Goal: Ask a question

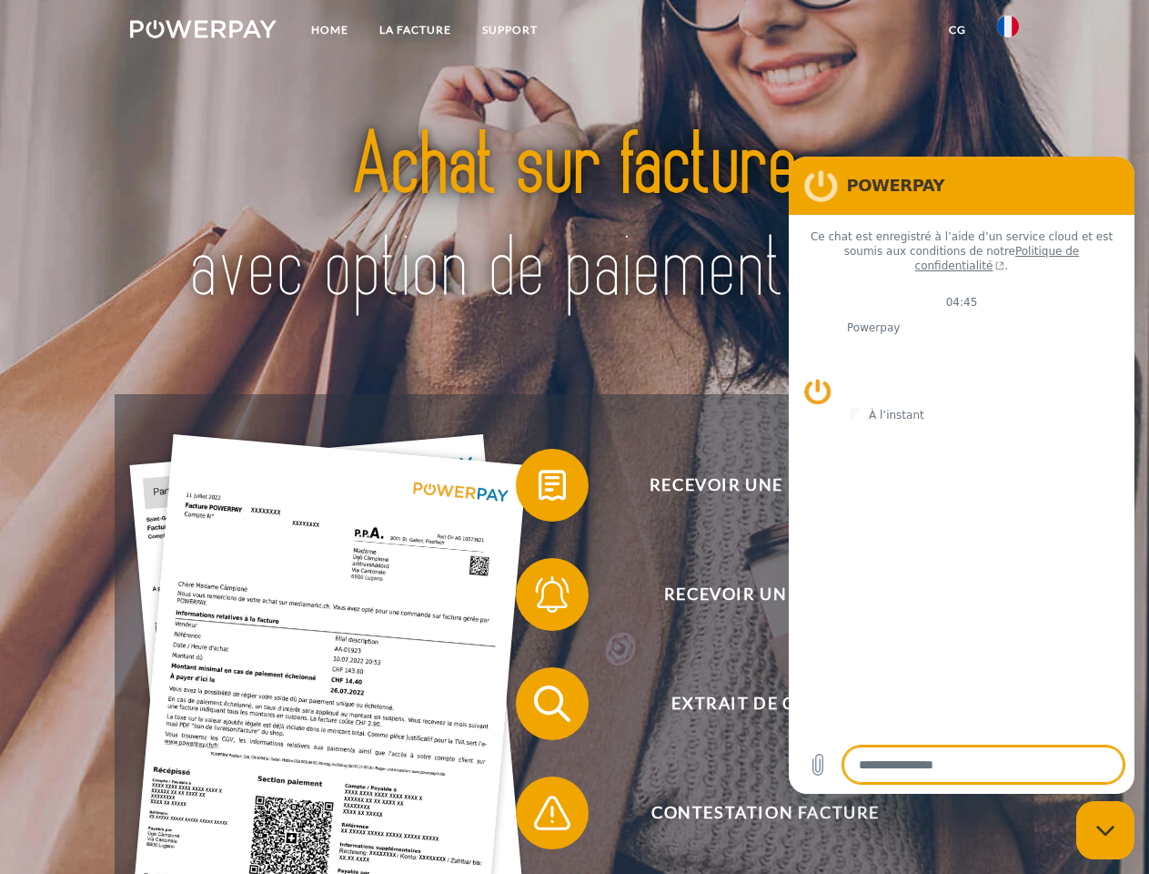
click at [203, 32] on img at bounding box center [203, 29] width 147 height 18
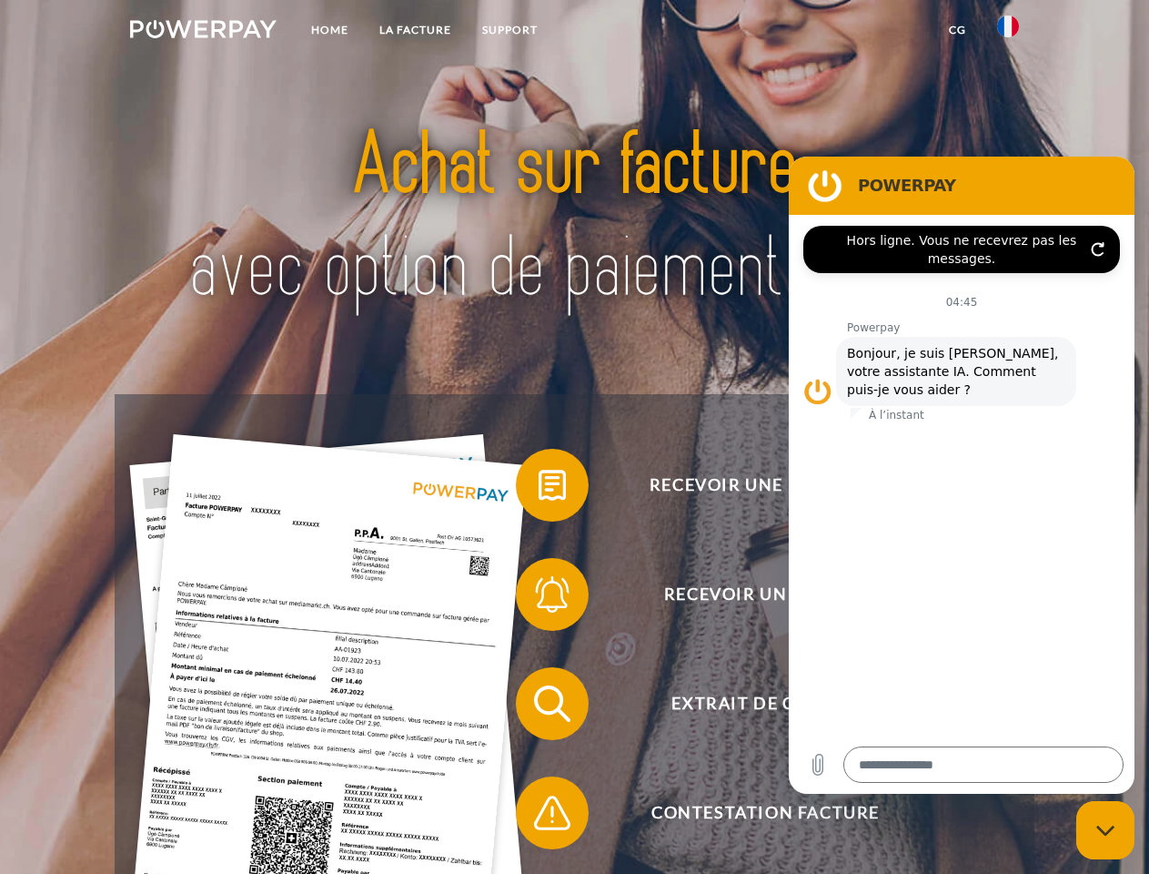
click at [1008, 32] on img at bounding box center [1008, 26] width 22 height 22
click at [957, 30] on link "CG" at bounding box center [958, 30] width 48 height 33
click at [539, 489] on span at bounding box center [525, 485] width 91 height 91
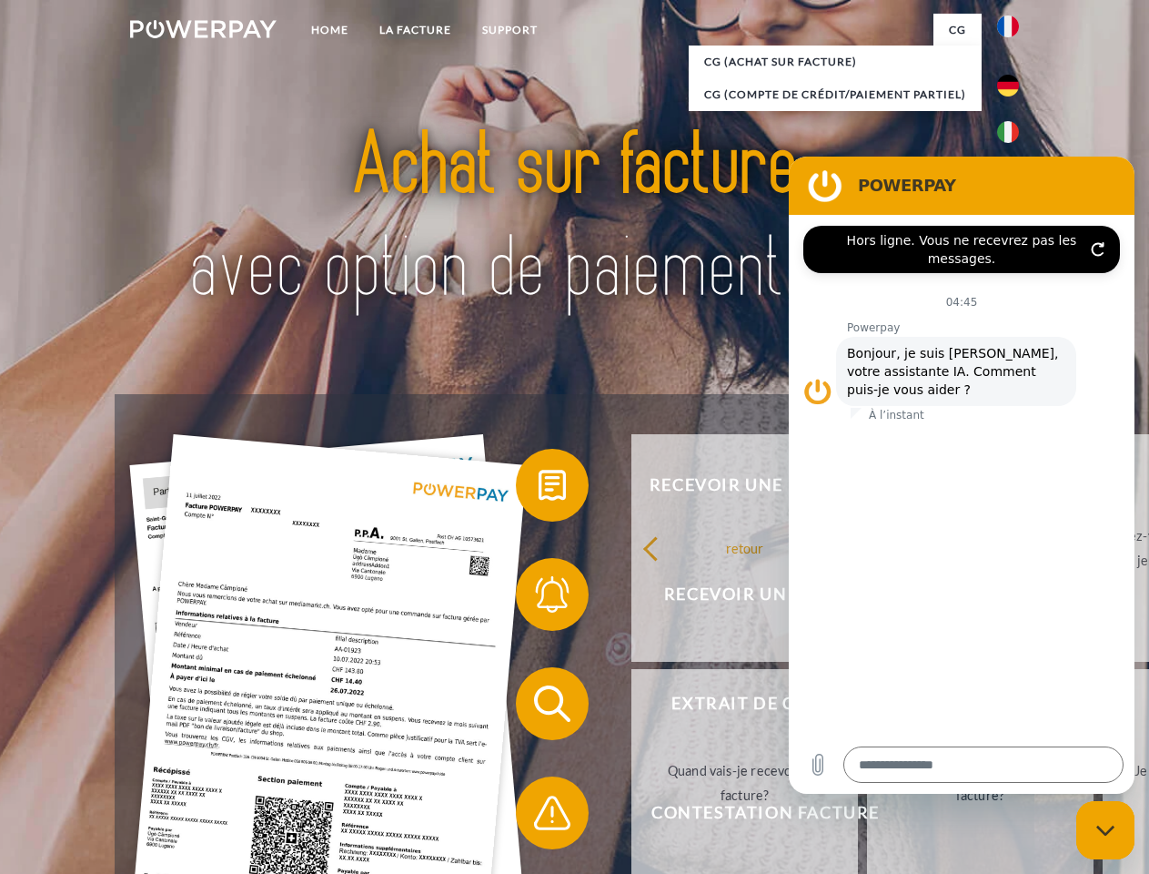
click at [539, 598] on span at bounding box center [525, 594] width 91 height 91
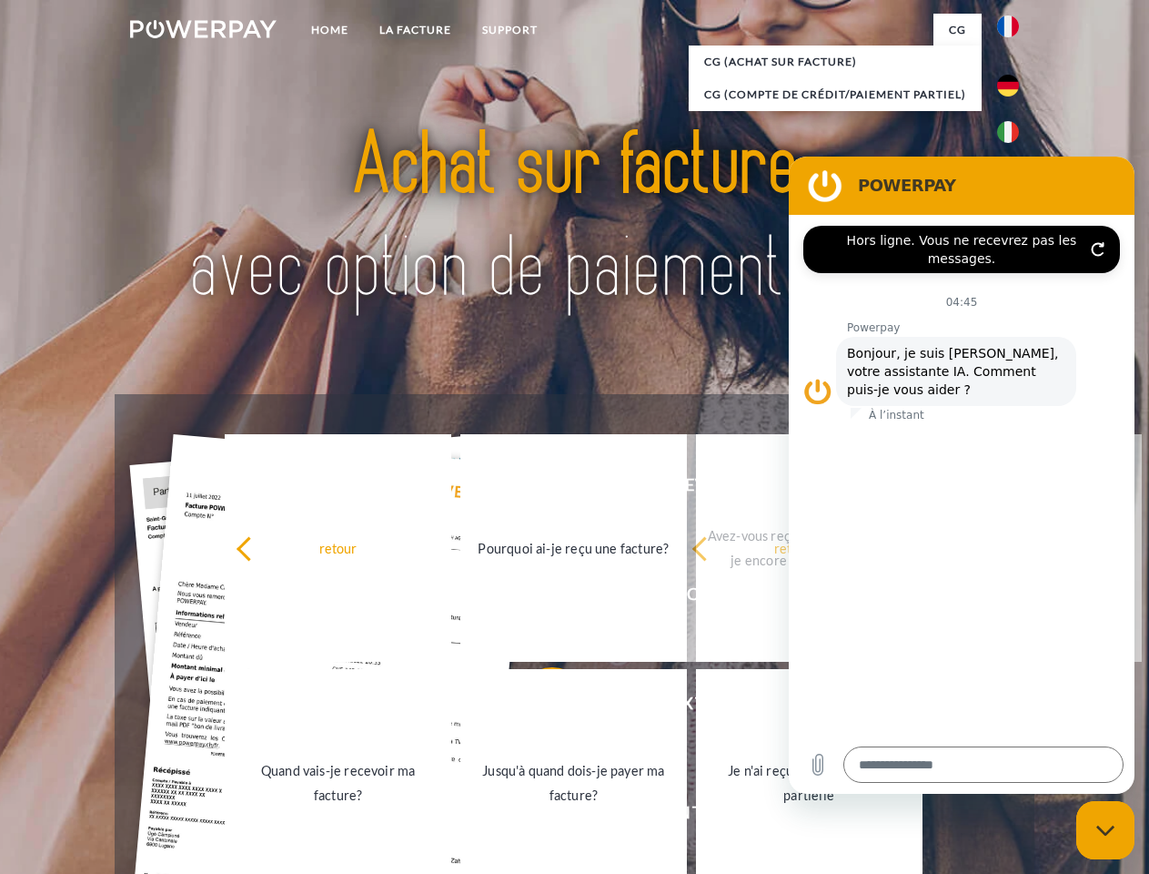
click at [539, 707] on link "Jusqu'à quand dois-je payer ma facture?" at bounding box center [573, 783] width 227 height 228
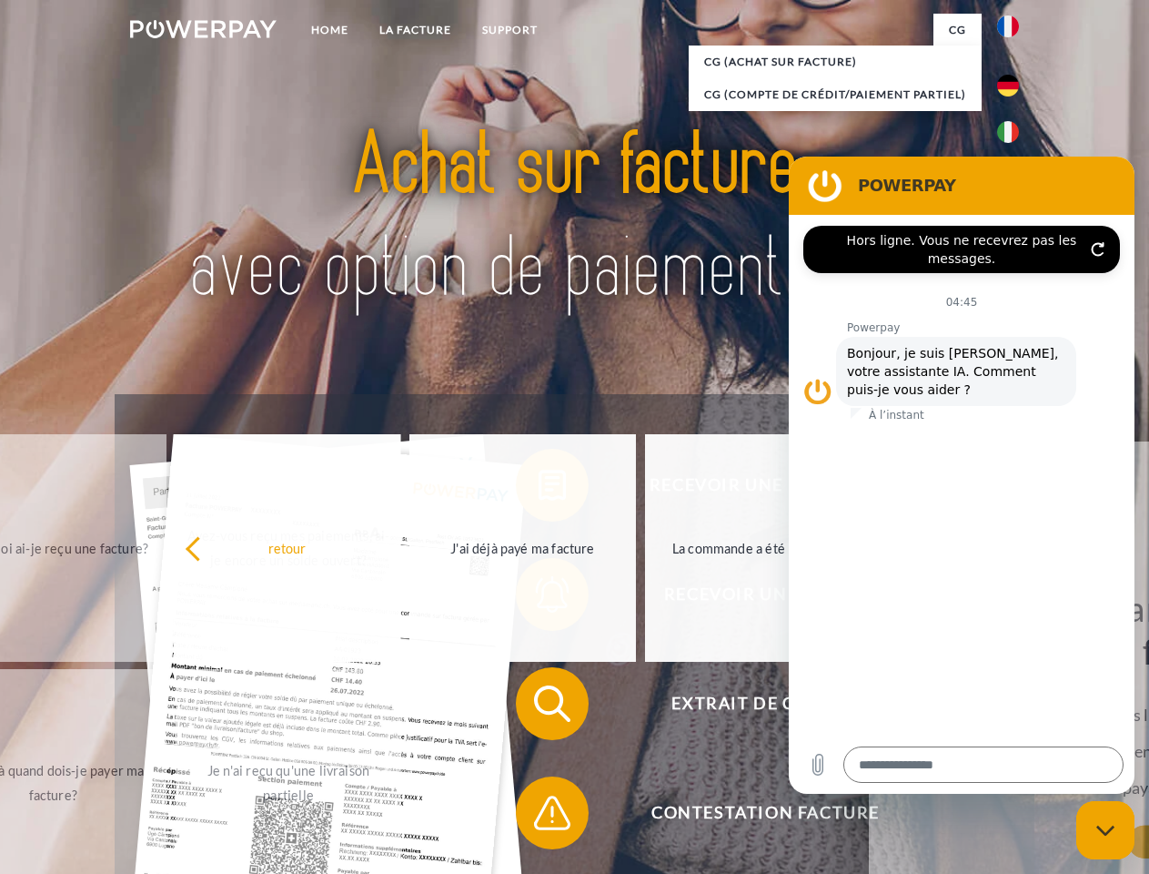
click at [539, 816] on span at bounding box center [525, 812] width 91 height 91
click at [1106, 830] on icon "Fermer la fenêtre de messagerie" at bounding box center [1106, 830] width 19 height 12
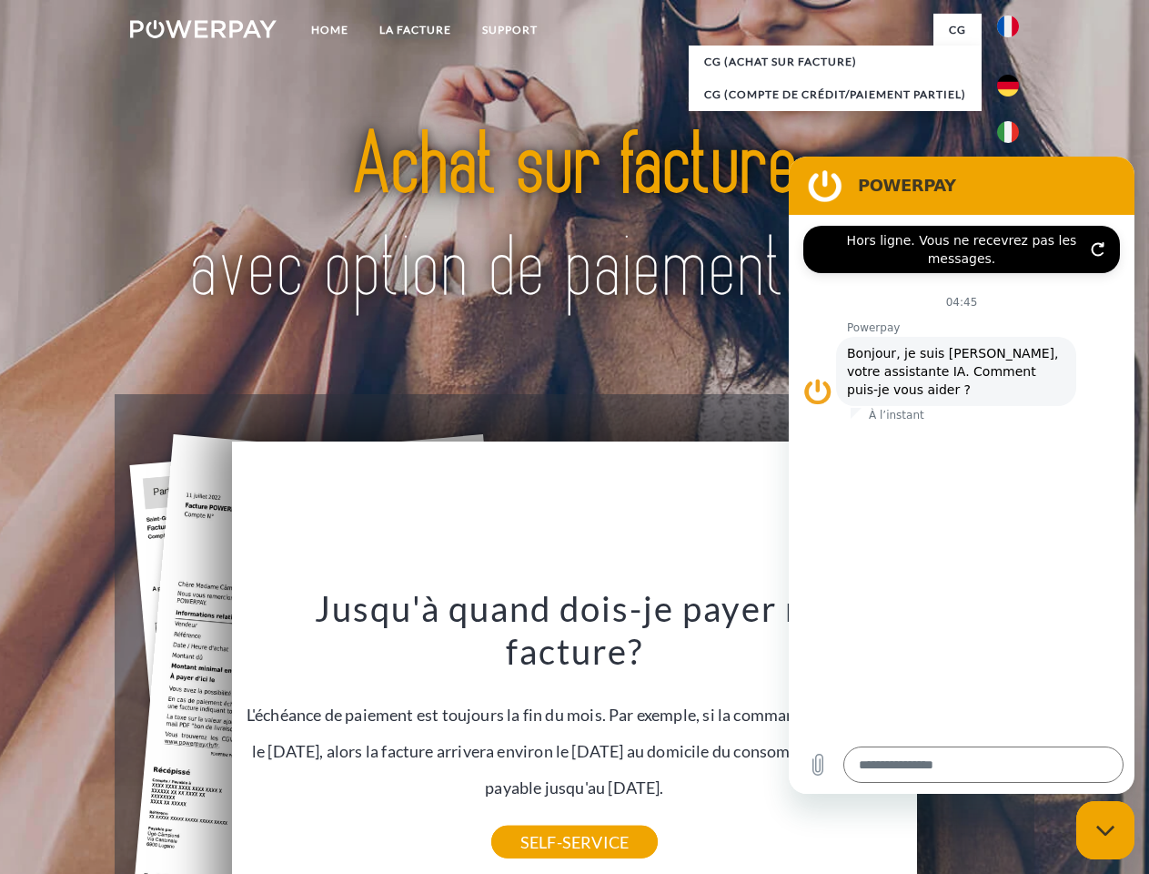
type textarea "*"
